Goal: Task Accomplishment & Management: Complete application form

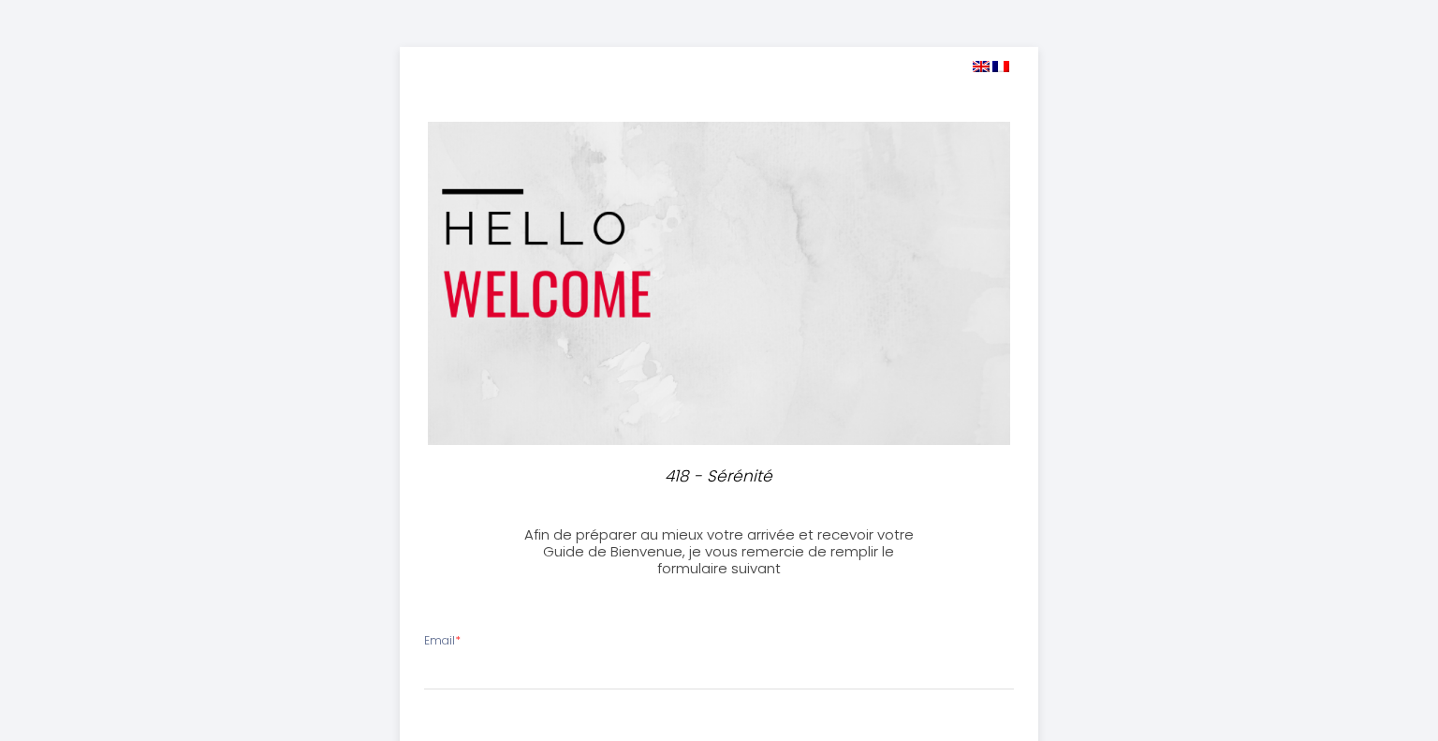
select select
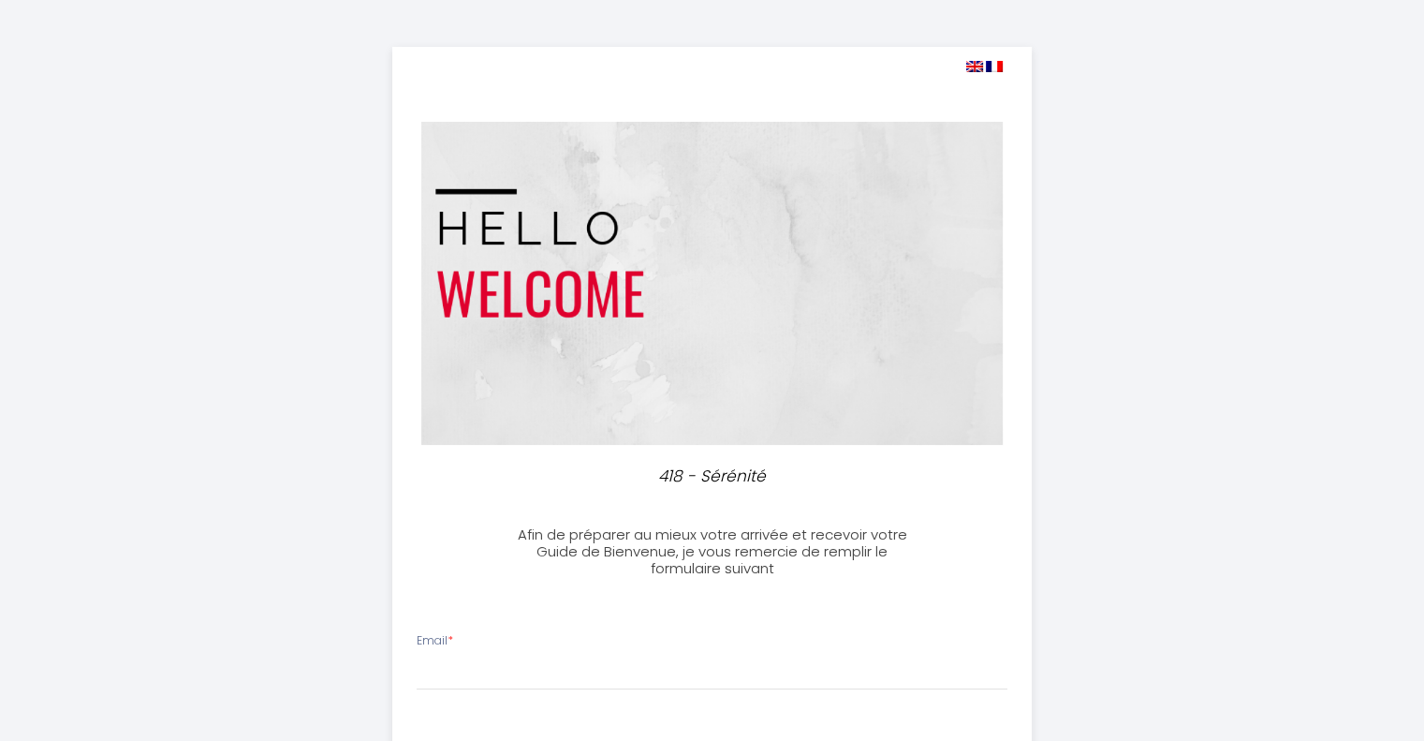
click at [977, 68] on img at bounding box center [974, 66] width 17 height 11
select select
click at [972, 66] on img at bounding box center [974, 66] width 17 height 11
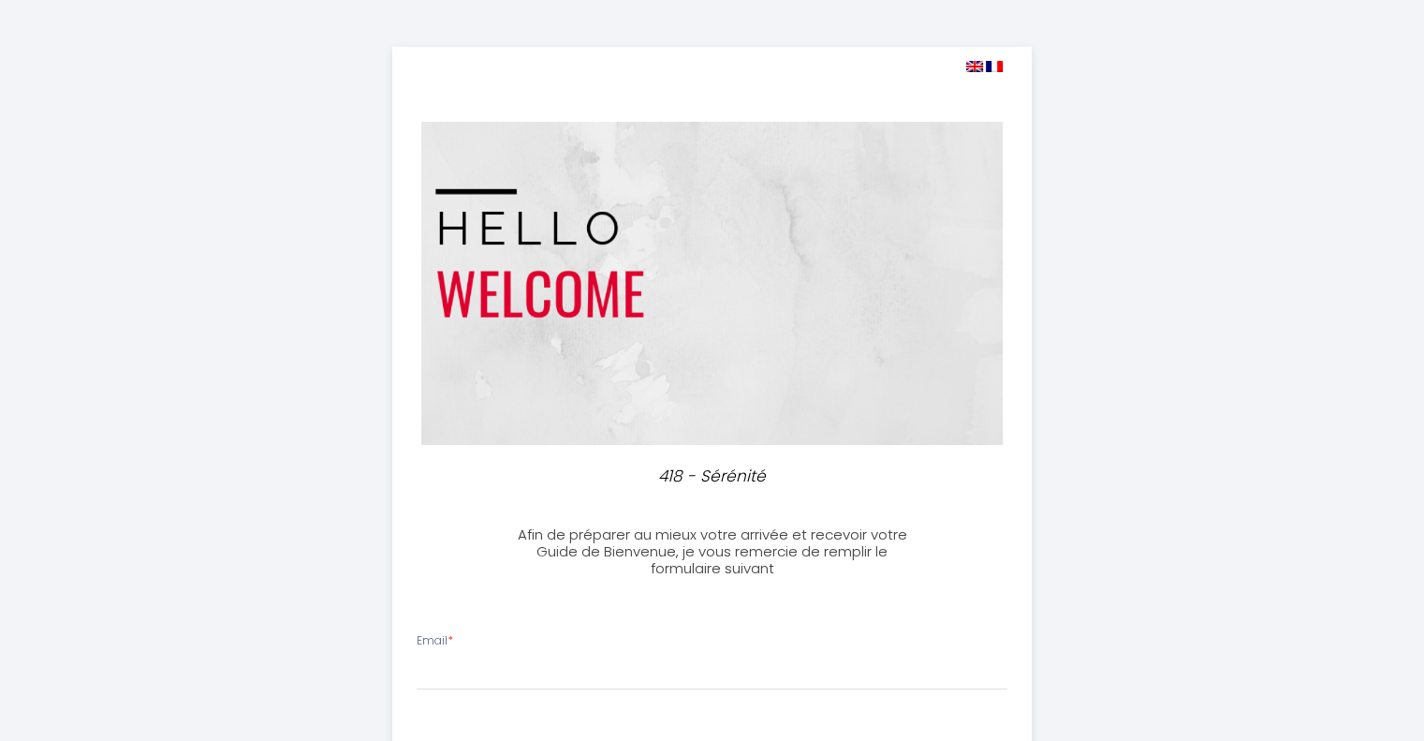
click at [972, 67] on img at bounding box center [974, 66] width 17 height 11
click at [991, 61] on img at bounding box center [994, 66] width 17 height 11
select select
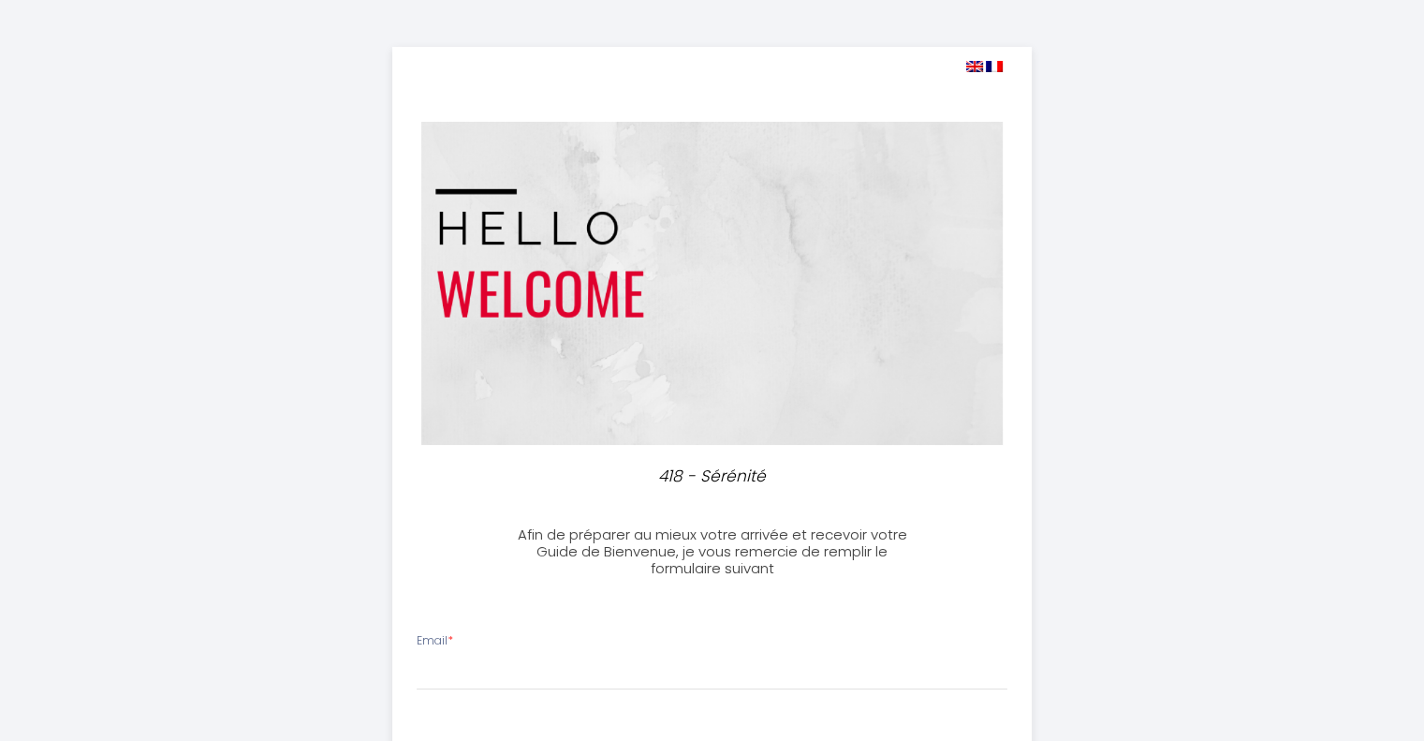
select select
click at [970, 66] on img at bounding box center [974, 66] width 17 height 11
select select
click at [970, 66] on img at bounding box center [974, 66] width 17 height 11
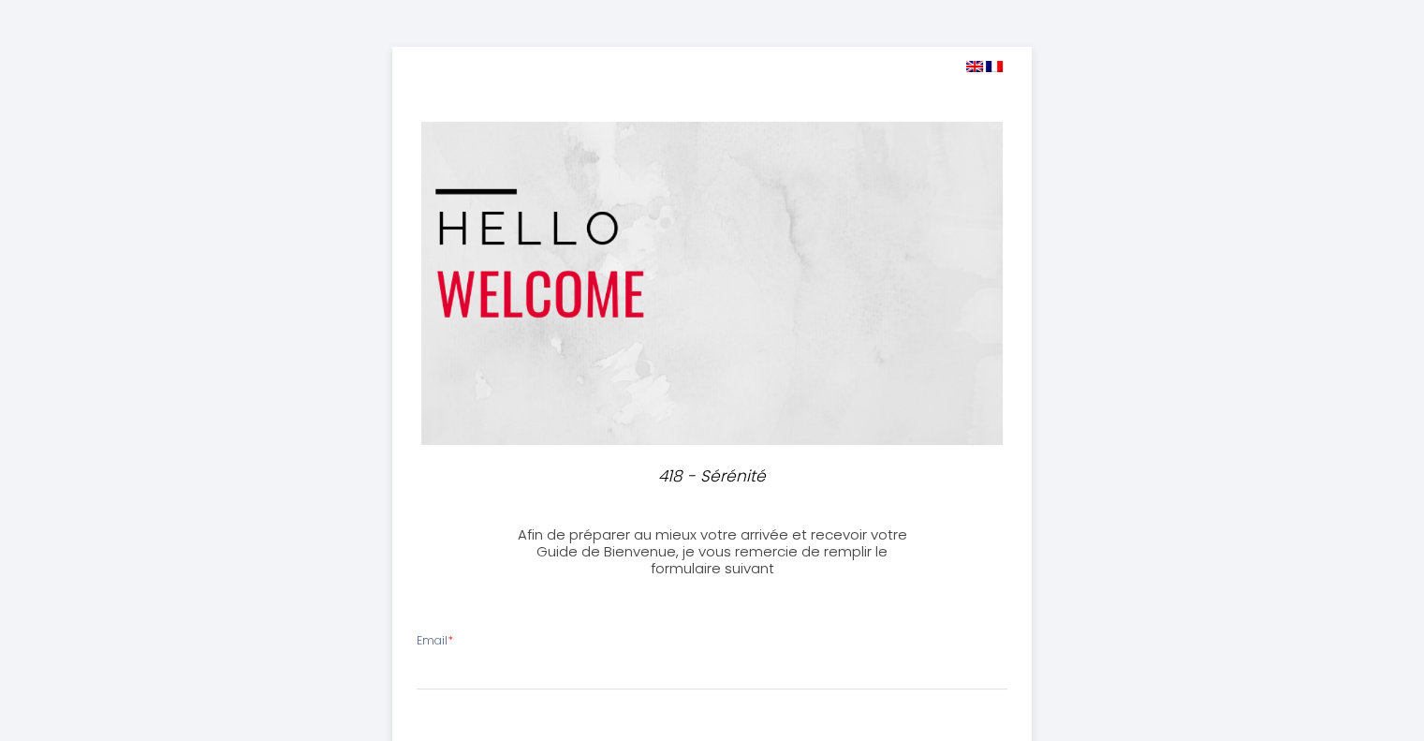
click at [970, 69] on img at bounding box center [974, 66] width 17 height 11
click at [973, 70] on img at bounding box center [974, 66] width 17 height 11
click at [974, 71] on img at bounding box center [974, 66] width 17 height 11
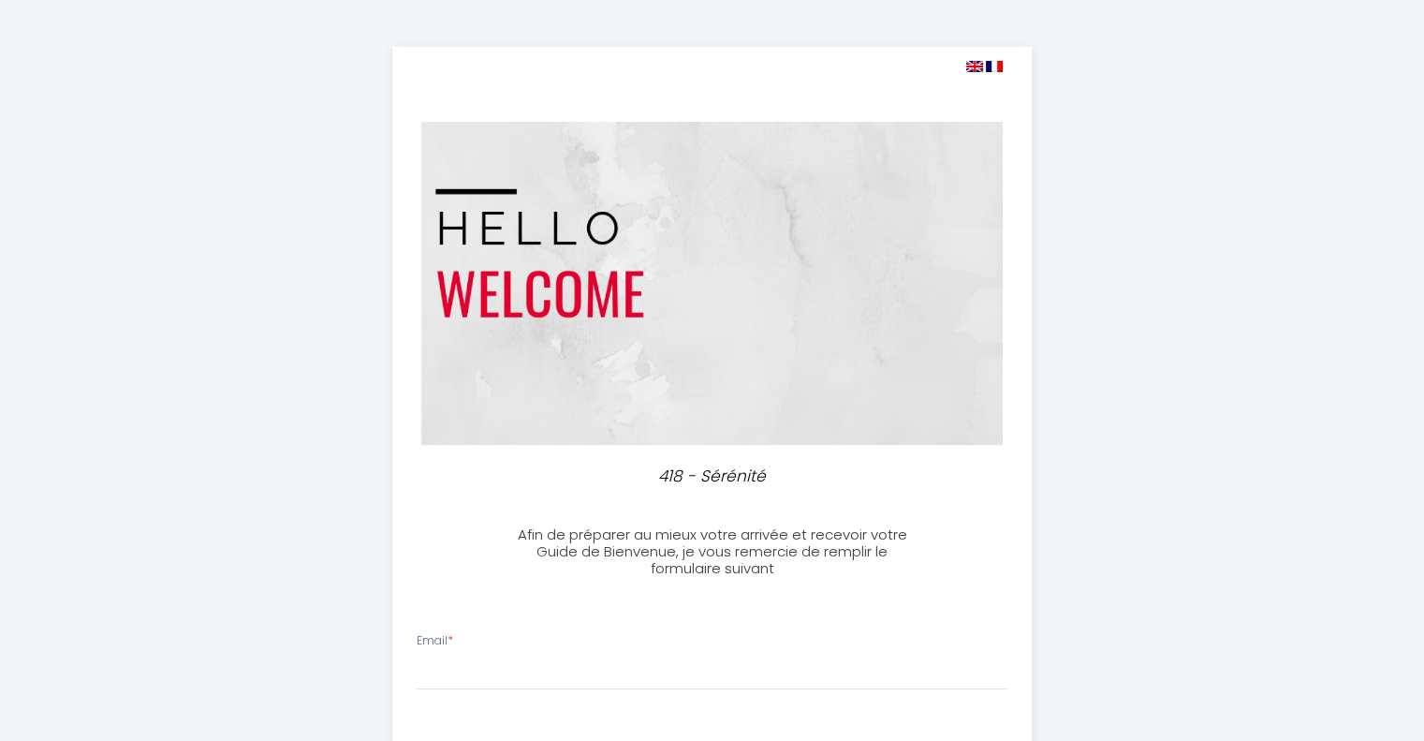
click at [975, 71] on img at bounding box center [974, 66] width 17 height 11
click at [981, 72] on span at bounding box center [984, 66] width 37 height 18
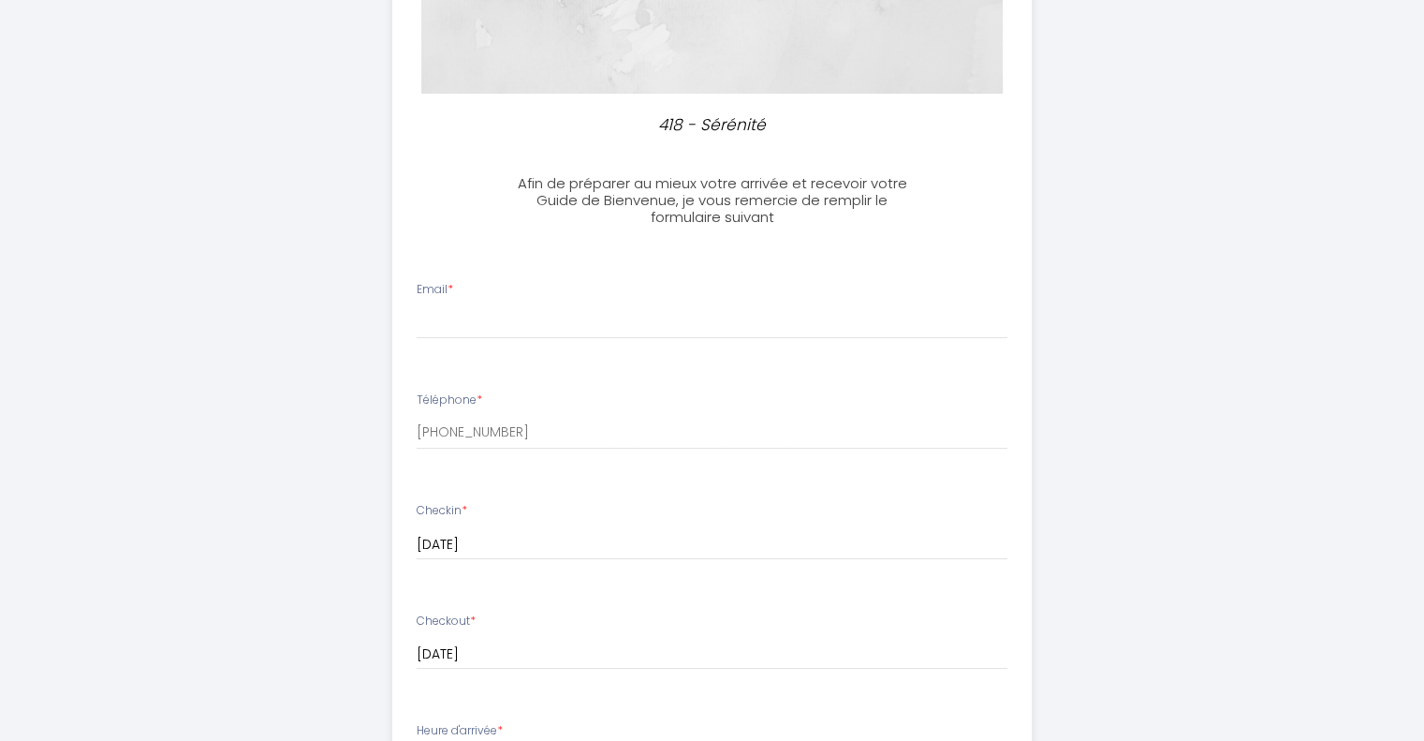
scroll to position [350, 0]
click at [614, 196] on h3 "Afin de préparer au mieux votre arrivée et recevoir votre Guide de Bienvenue, j…" at bounding box center [712, 201] width 417 height 51
click at [465, 324] on input "Email *" at bounding box center [712, 323] width 591 height 34
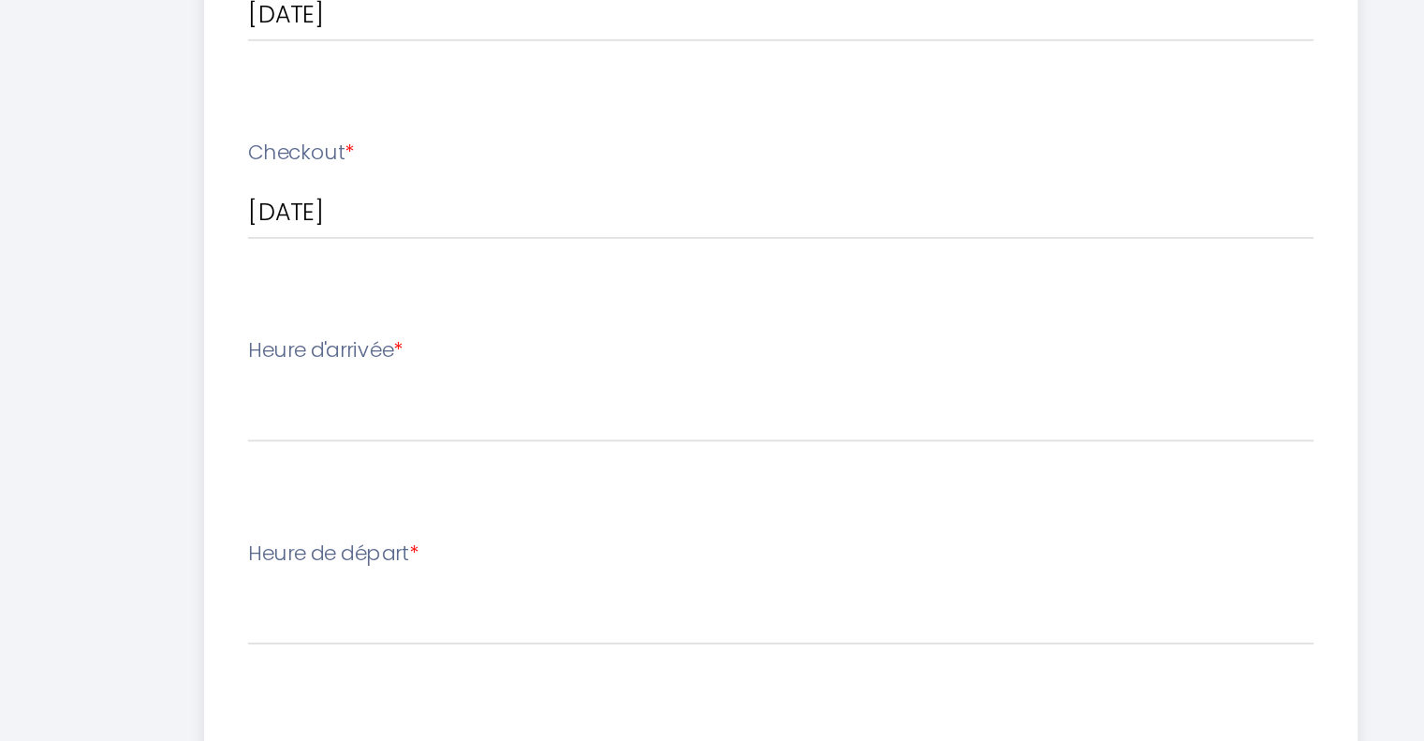
scroll to position [589, 0]
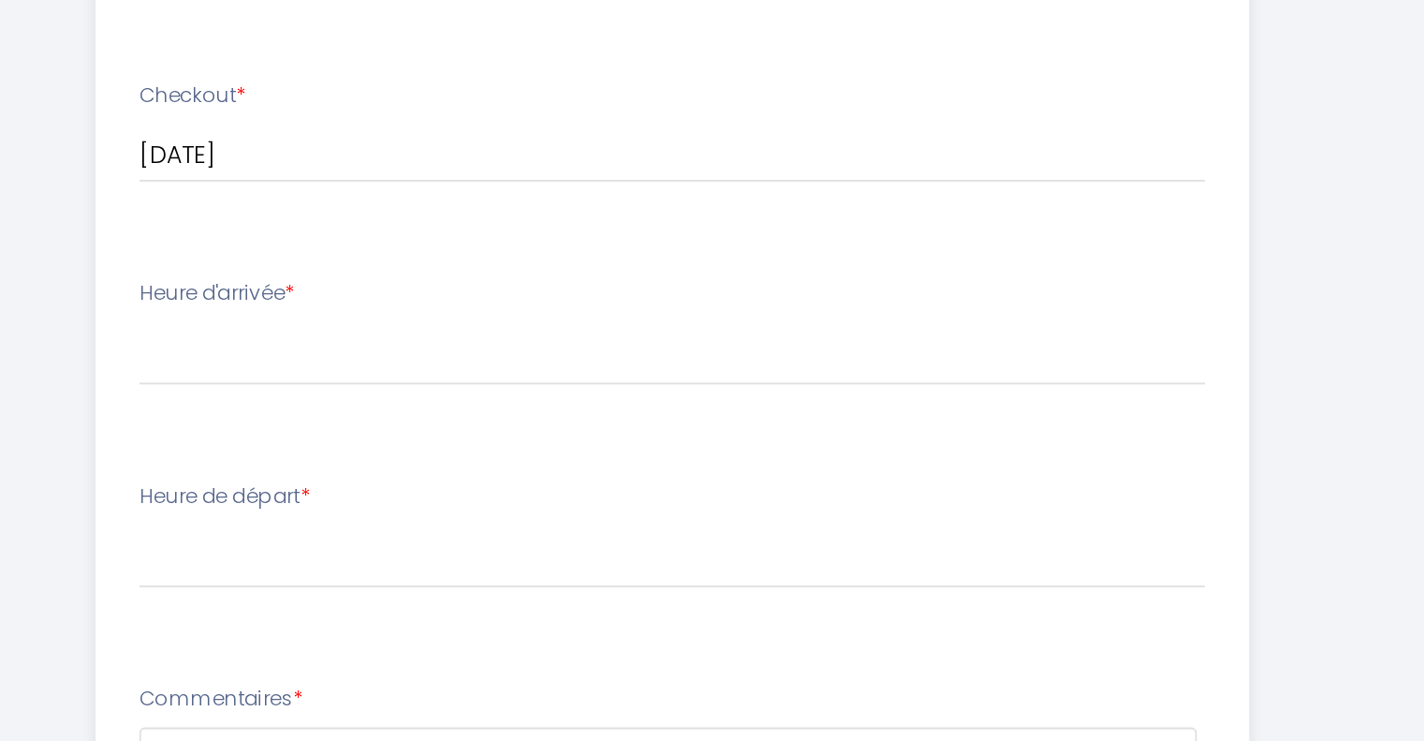
type input "[EMAIL_ADDRESS][DOMAIN_NAME]"
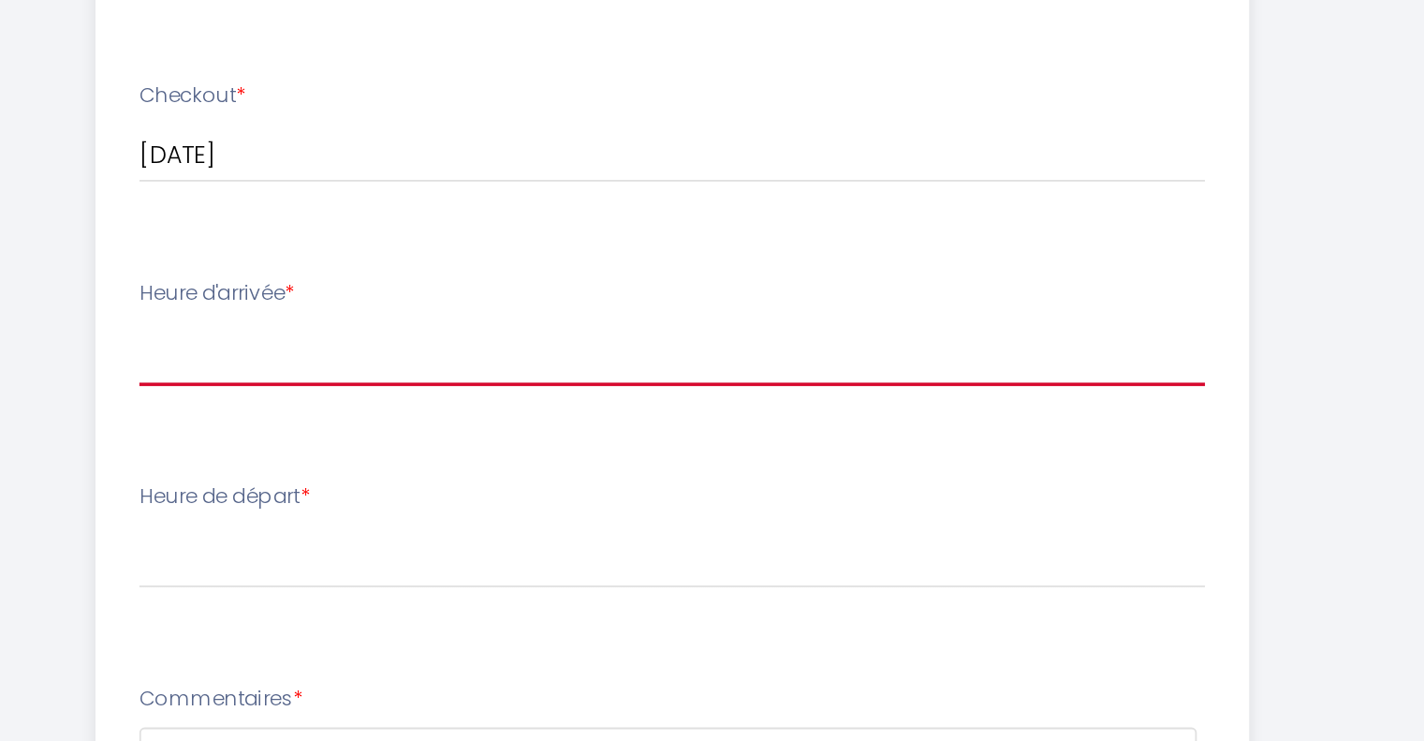
click at [500, 523] on select "17:00 17:30 18:00 18:30 19:00 19:30 20:00 20:30 21:00 21:30 22:00 22:30 23:00 2…" at bounding box center [712, 526] width 591 height 36
click at [504, 526] on select "17:00 17:30 18:00 18:30 19:00 19:30 20:00 20:30 21:00 21:30 22:00 22:30 23:00 2…" at bounding box center [712, 526] width 591 height 36
select select "17:00"
click at [417, 508] on select "17:00 17:30 18:00 18:30 19:00 19:30 20:00 20:30 21:00 21:30 22:00 22:30 23:00 2…" at bounding box center [712, 526] width 591 height 36
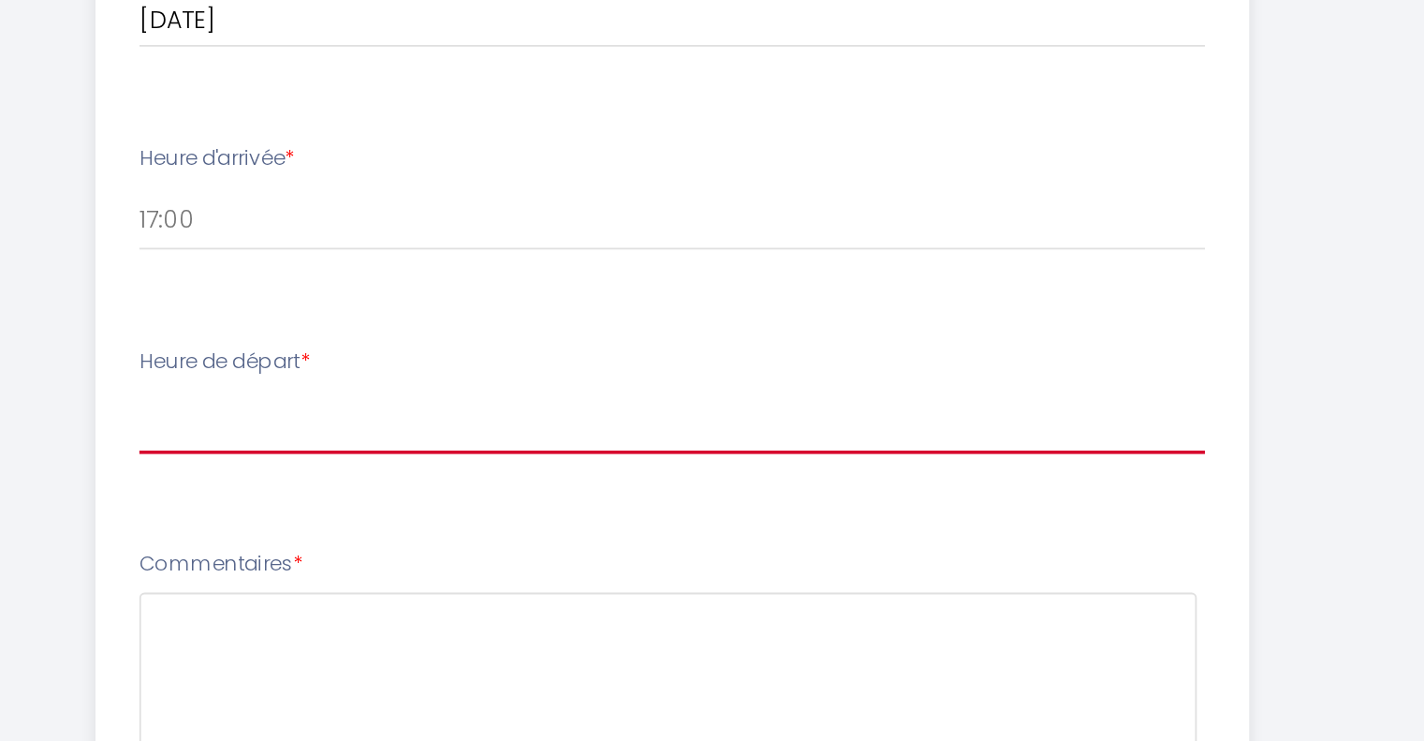
click at [492, 567] on select "00:00 00:30 01:00 01:30 02:00 02:30 03:00 03:30 04:00 04:30 05:00 05:30 06:00 0…" at bounding box center [712, 564] width 591 height 36
select select "10:00"
click at [417, 546] on select "00:00 00:30 01:00 01:30 02:00 02:30 03:00 03:30 04:00 04:30 05:00 05:30 06:00 0…" at bounding box center [712, 564] width 591 height 36
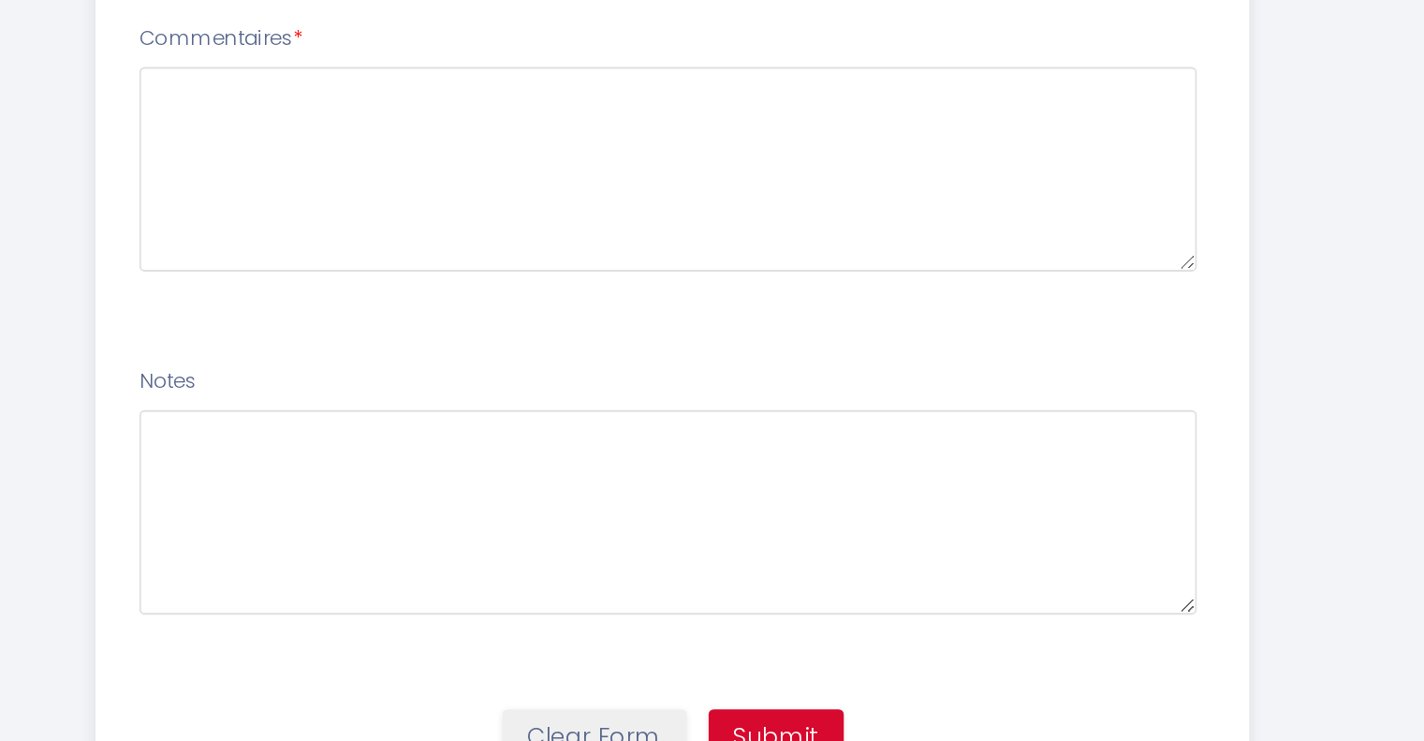
scroll to position [954, 0]
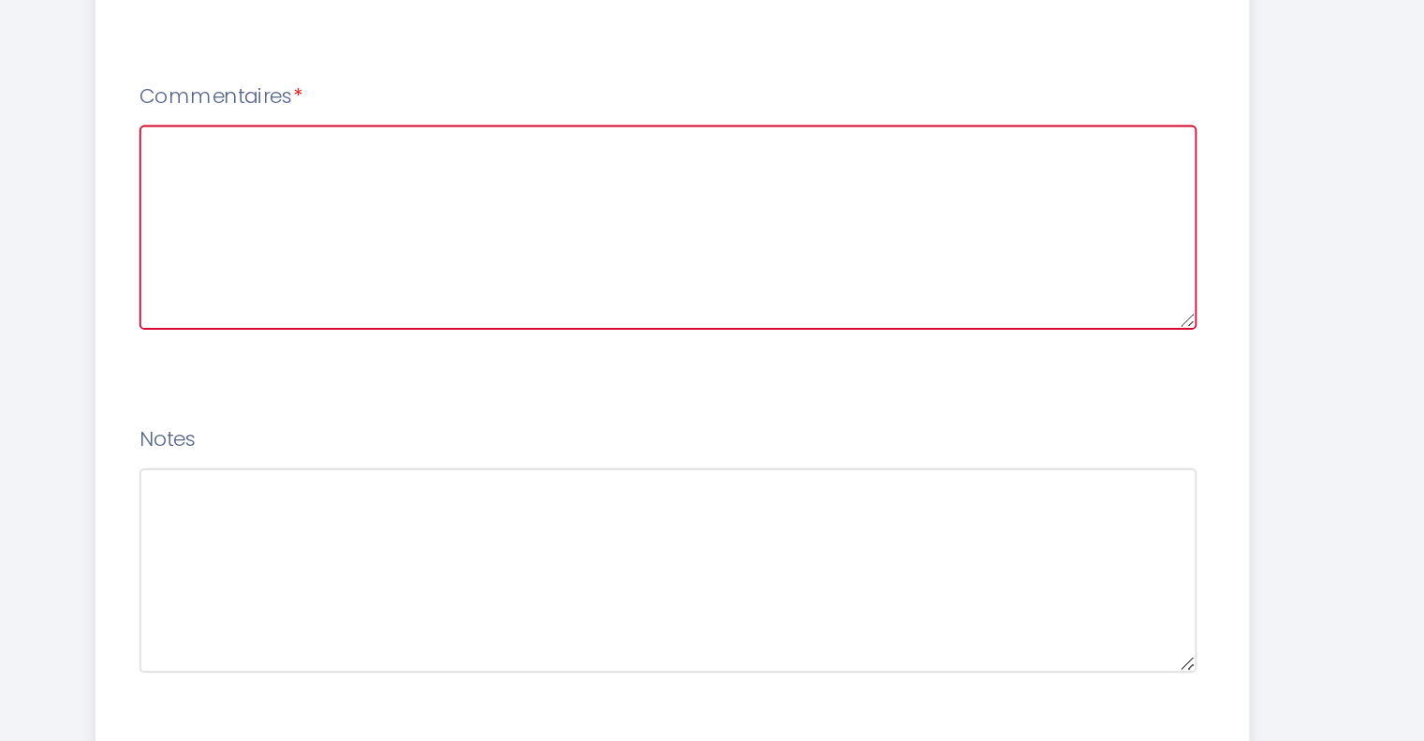
click at [680, 433] on textarea at bounding box center [710, 424] width 586 height 113
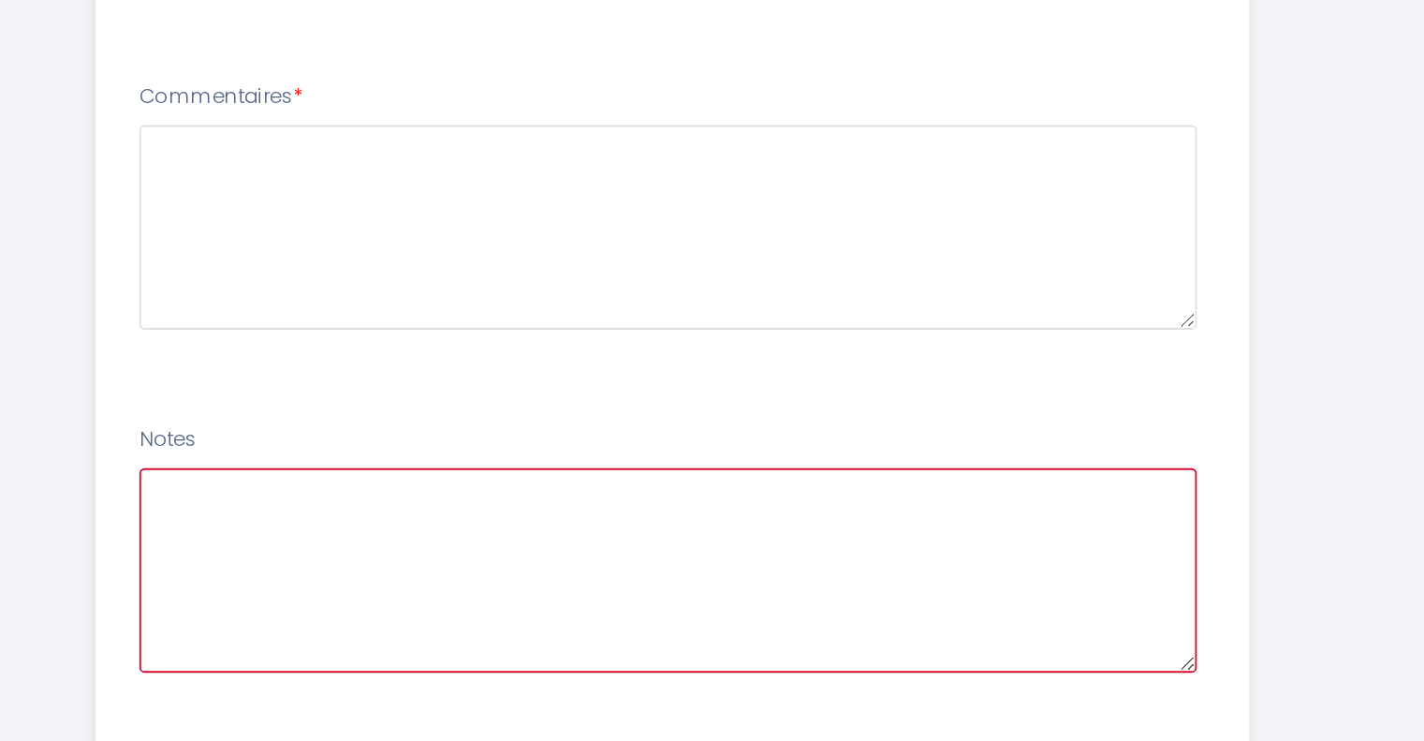
click at [599, 609] on textarea at bounding box center [710, 614] width 586 height 113
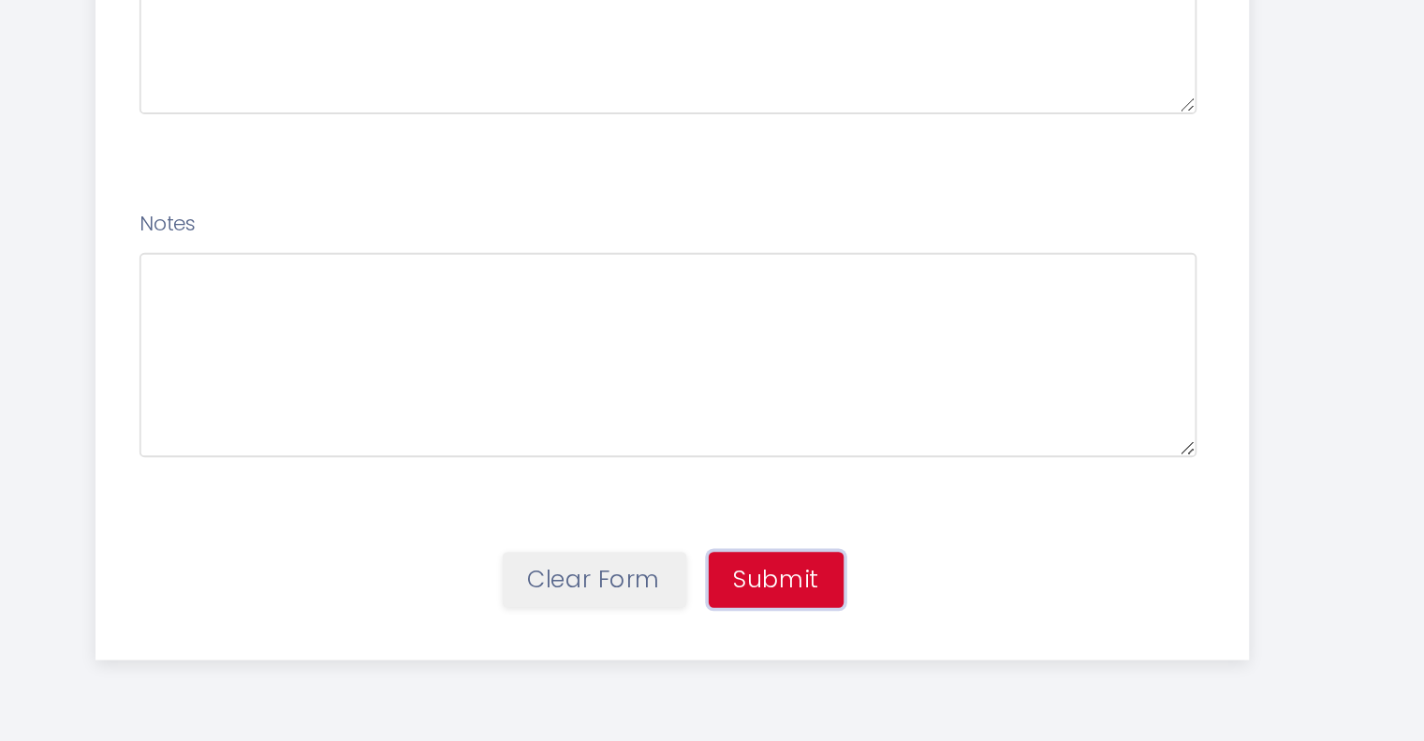
click at [756, 648] on button "Submit" at bounding box center [769, 652] width 75 height 32
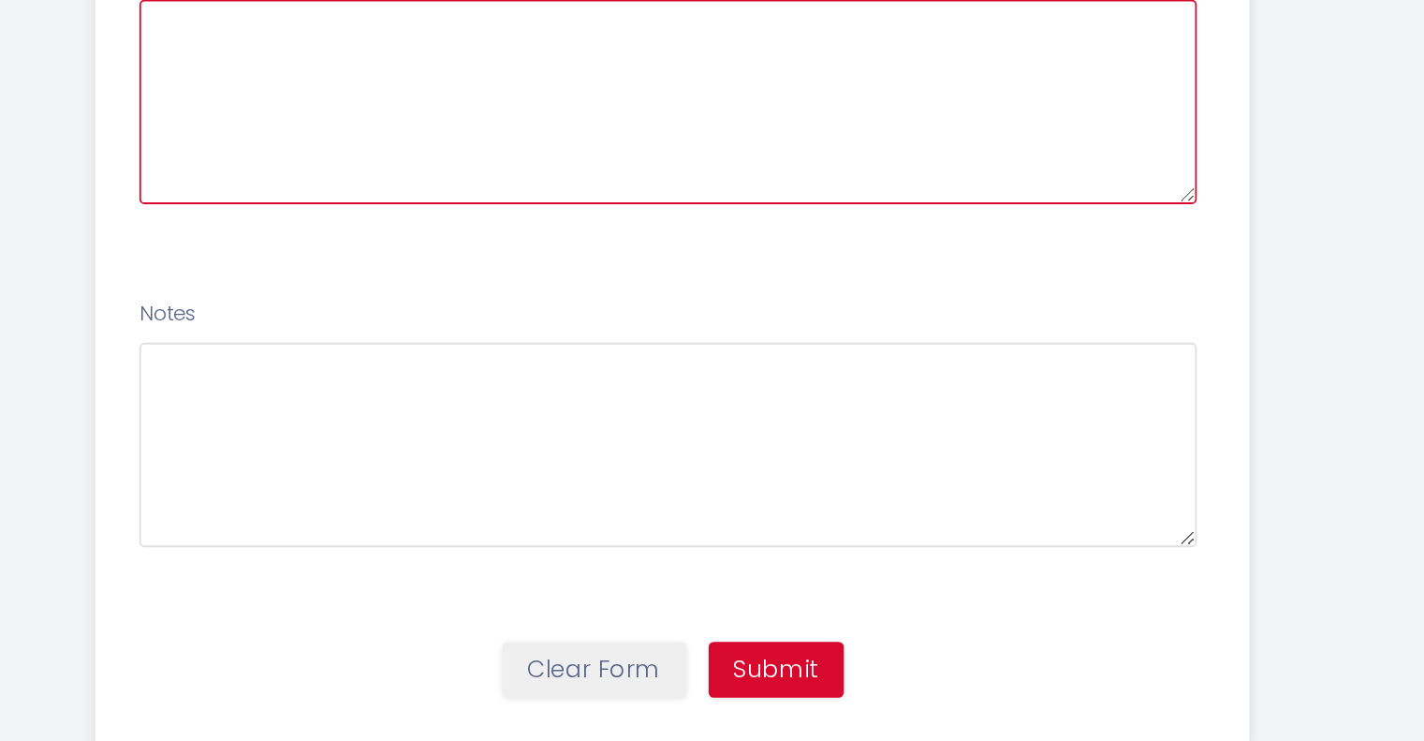
scroll to position [1042, 0]
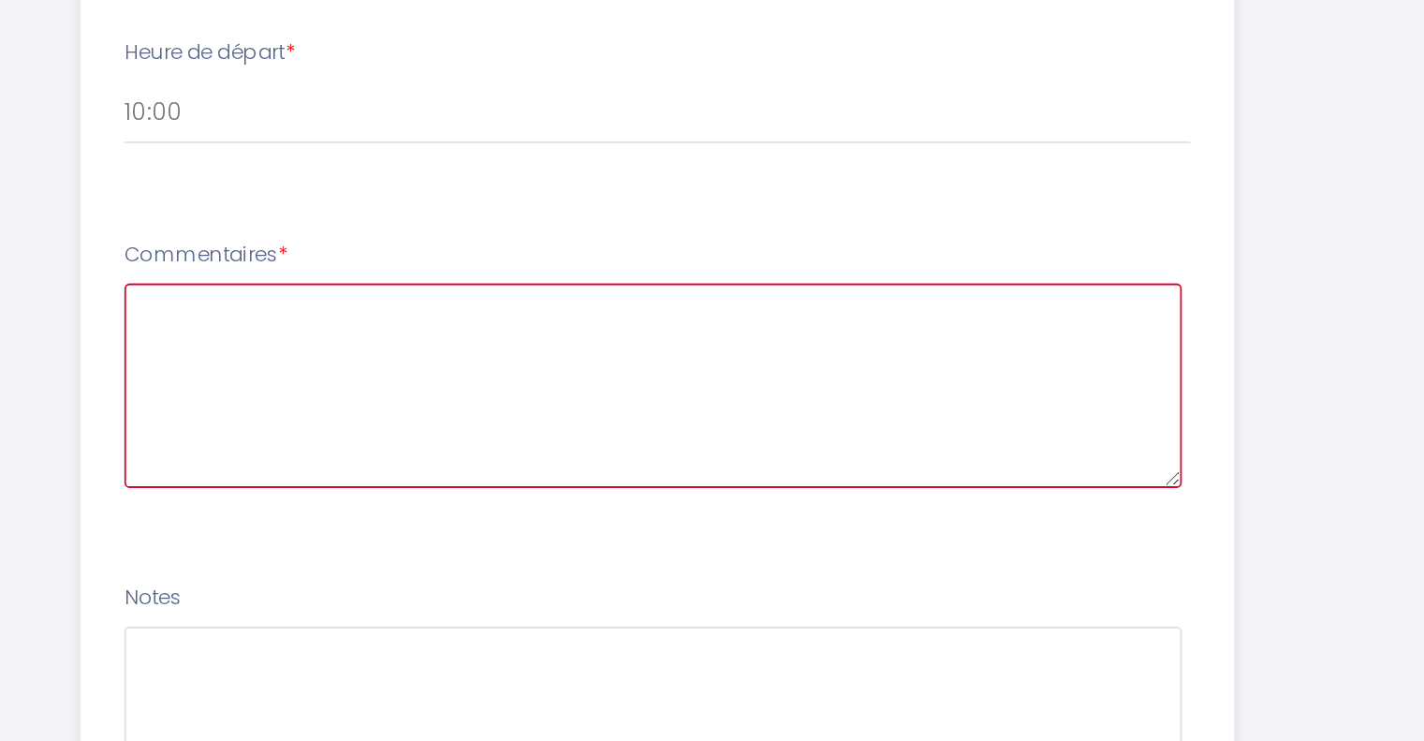
click at [693, 316] on textarea at bounding box center [710, 336] width 586 height 113
paste textarea "Bonjour, nous sommes des visiteurs [DEMOGRAPHIC_DATA] et nous serions ravis de …"
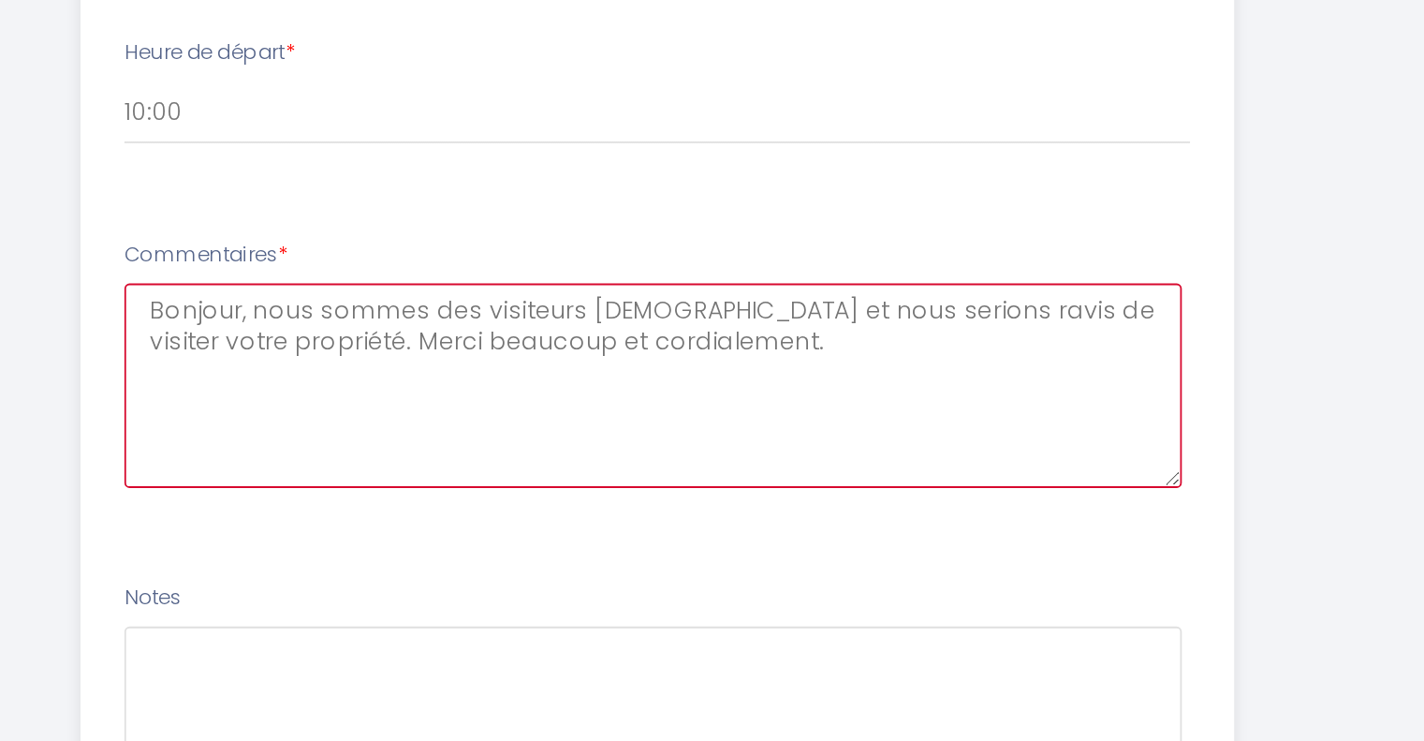
type textarea "Bonjour, nous sommes des visiteurs [DEMOGRAPHIC_DATA] et nous serions ravis de …"
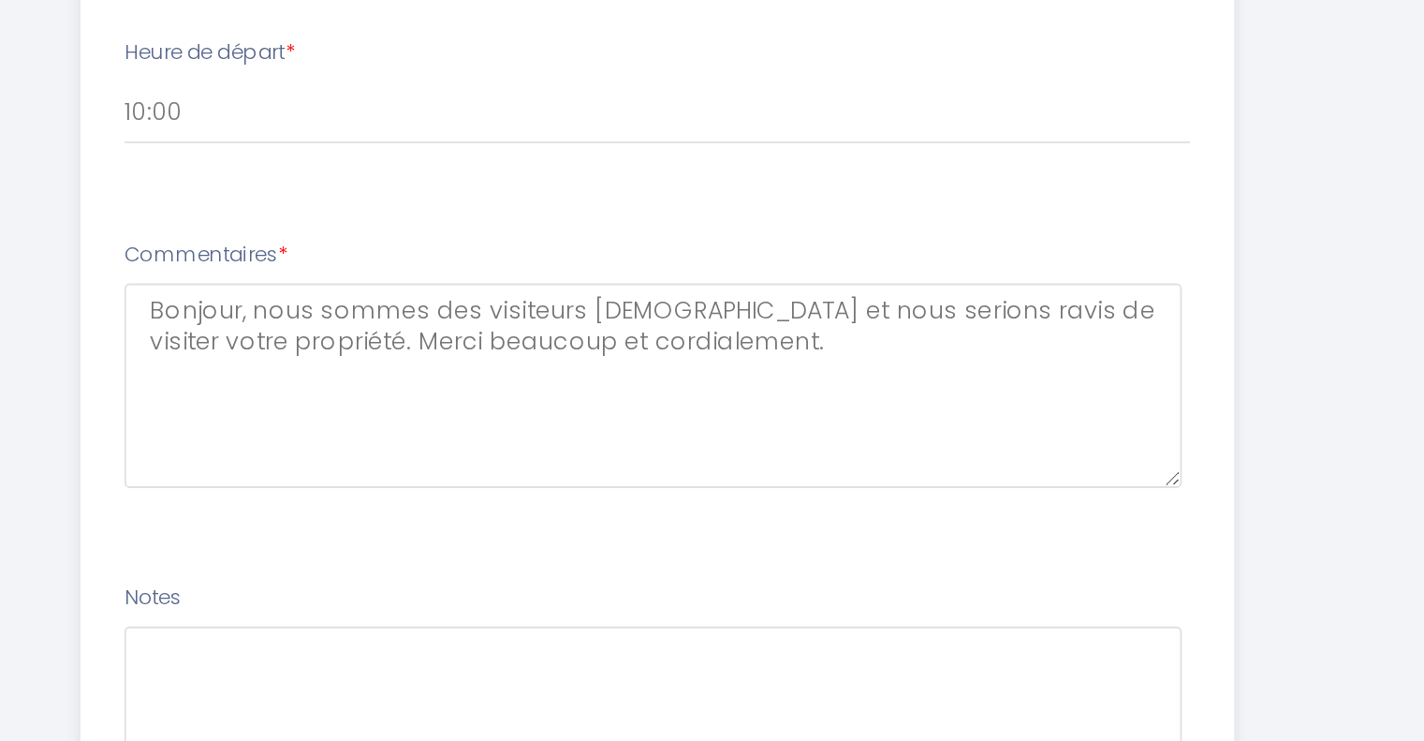
click at [771, 229] on li "Heure de départ * 00:00 00:30 01:00 01:30 02:00 02:30 03:00 03:30 04:00 04:30 0…" at bounding box center [712, 182] width 638 height 101
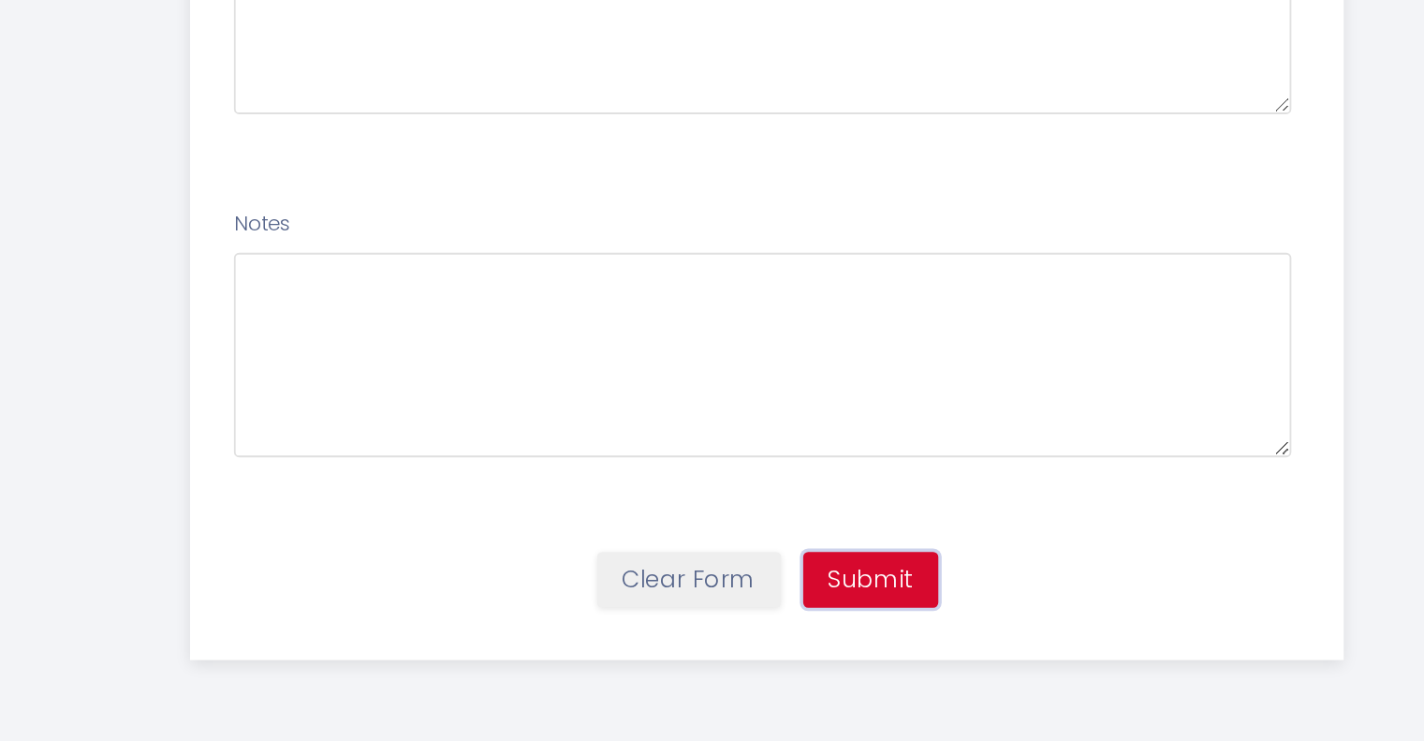
click at [782, 656] on button "Submit" at bounding box center [769, 652] width 75 height 32
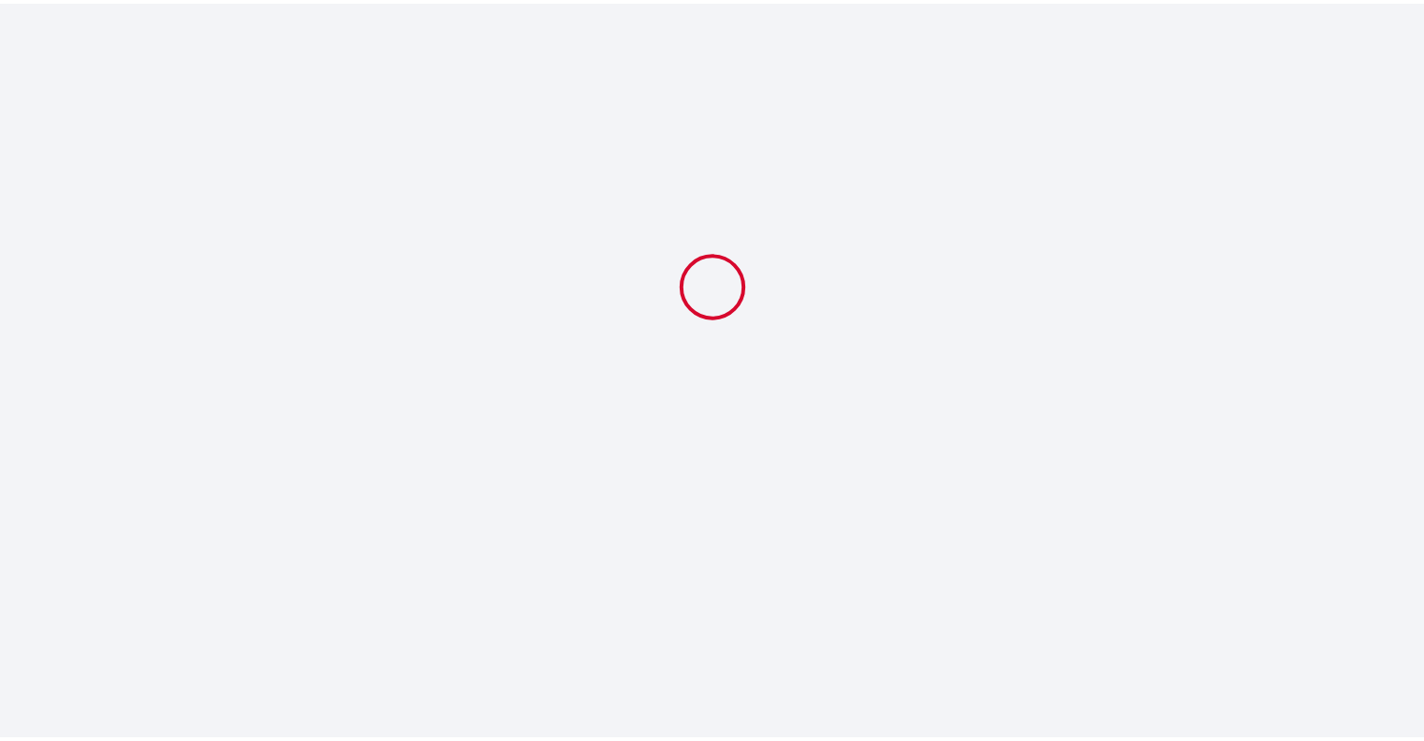
scroll to position [0, 0]
select select "10:00"
